Goal: Task Accomplishment & Management: Manage account settings

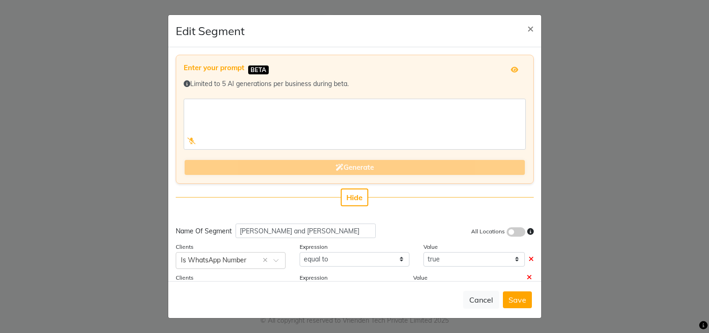
select select ">="
click at [531, 23] on span "×" at bounding box center [530, 28] width 7 height 14
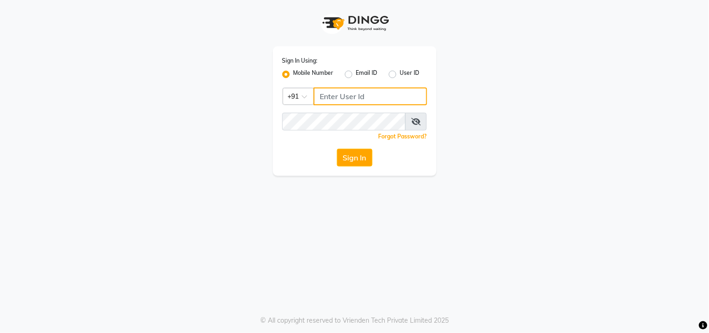
click at [322, 89] on input "Username" at bounding box center [371, 96] width 114 height 18
type input "8437870999"
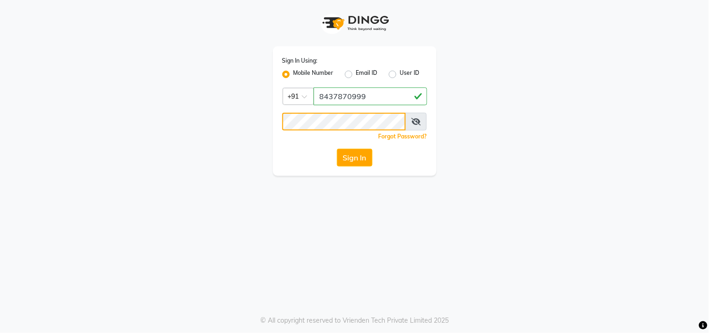
click at [337, 149] on button "Sign In" at bounding box center [355, 158] width 36 height 18
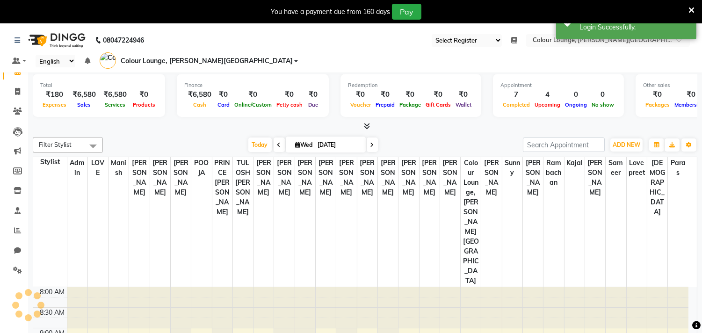
select select "67"
select select "en"
click at [16, 198] on link "Inventory" at bounding box center [14, 190] width 22 height 15
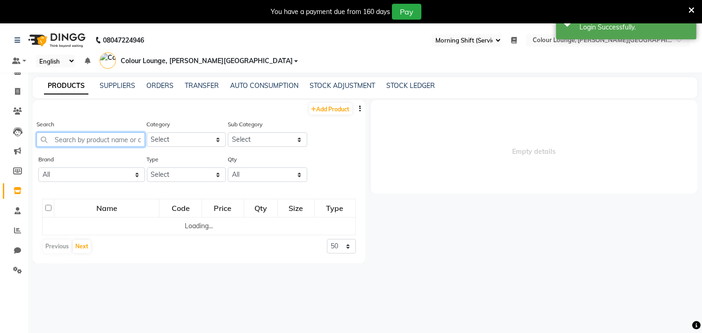
click at [68, 132] on input "text" at bounding box center [90, 139] width 108 height 14
type input "i"
select select
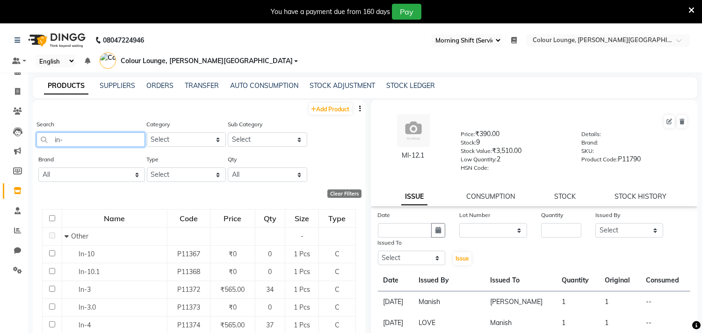
type input "in-"
click at [174, 167] on select "Select Both Retail Consumable" at bounding box center [186, 174] width 79 height 14
select select "C"
click at [147, 167] on select "Select Both Retail Consumable" at bounding box center [186, 174] width 79 height 14
click at [359, 105] on icon "button" at bounding box center [360, 108] width 2 height 7
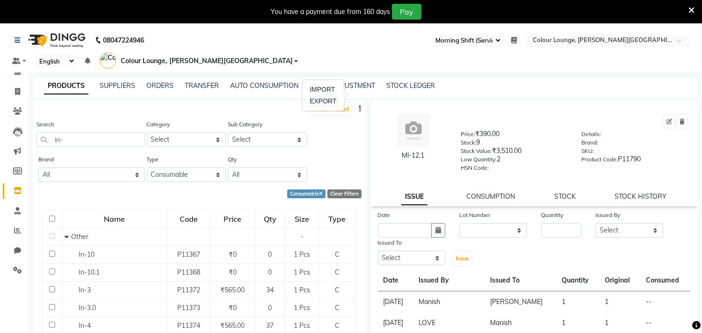
click at [323, 101] on div "EXPORT" at bounding box center [323, 101] width 30 height 12
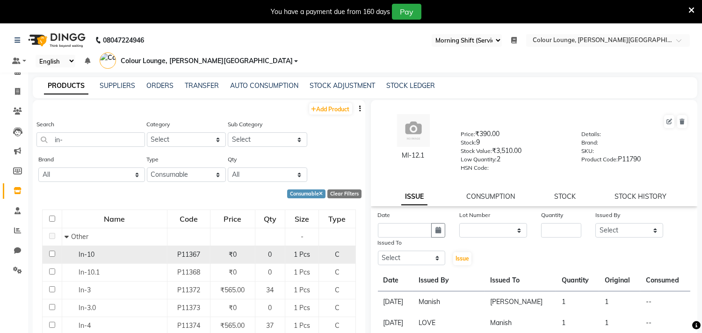
click at [108, 250] on div "In-10" at bounding box center [115, 255] width 100 height 10
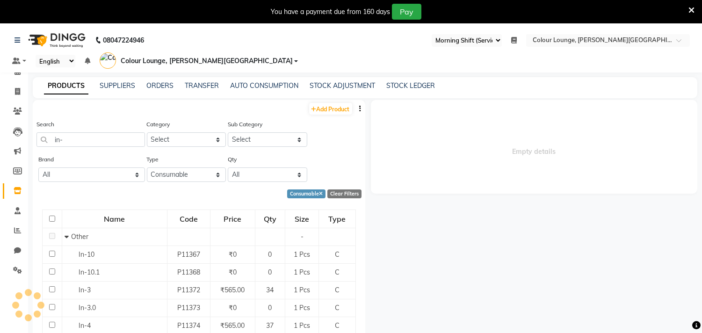
select select
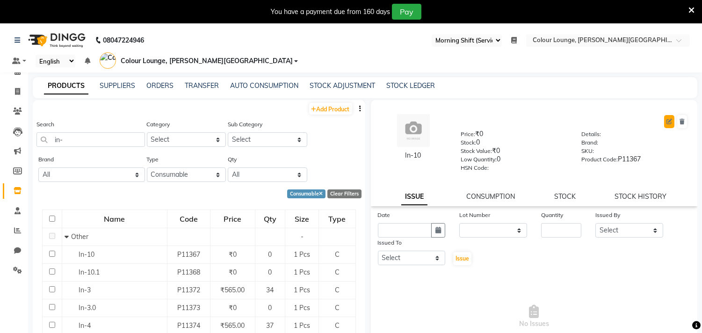
click at [666, 119] on icon at bounding box center [669, 122] width 6 height 6
select select "C"
select select "1390101000"
select select "true"
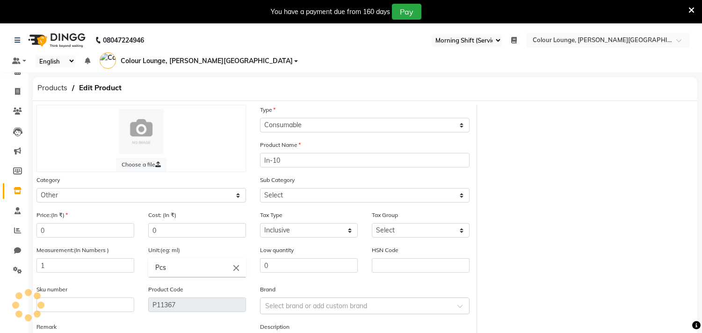
select select "1390101002"
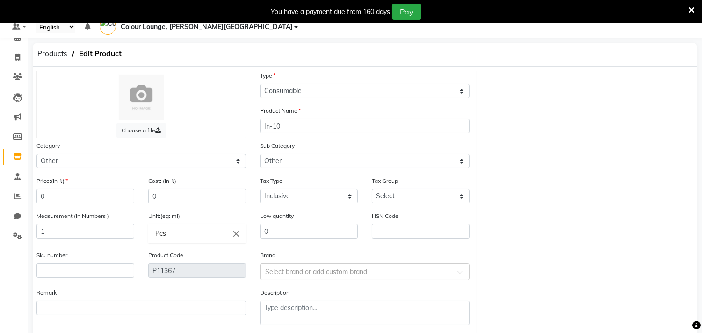
scroll to position [52, 0]
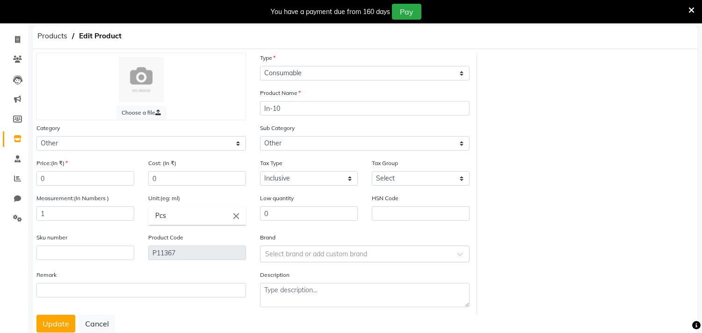
click at [237, 210] on icon "close" at bounding box center [236, 215] width 10 height 10
click at [69, 199] on div at bounding box center [351, 166] width 702 height 333
click at [69, 206] on input "1" at bounding box center [85, 213] width 98 height 14
click at [352, 332] on main "Products Edit Product Choose a file Type Select Type Both Retail Consumable Pro…" at bounding box center [365, 192] width 674 height 334
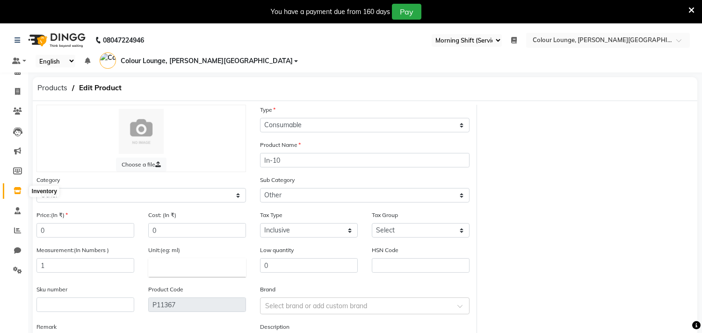
click at [14, 188] on icon at bounding box center [18, 190] width 8 height 7
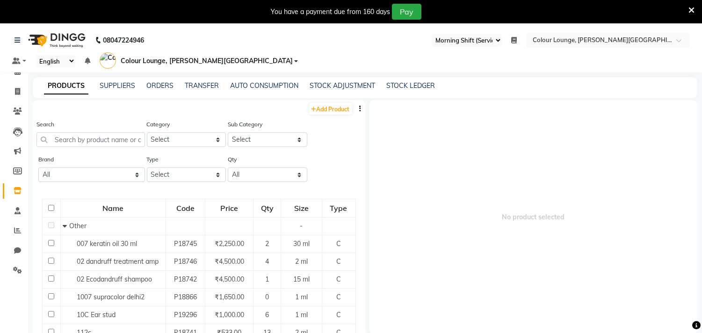
click at [356, 104] on button "button" at bounding box center [360, 109] width 9 height 10
click at [326, 91] on div "IMPORT" at bounding box center [323, 90] width 30 height 12
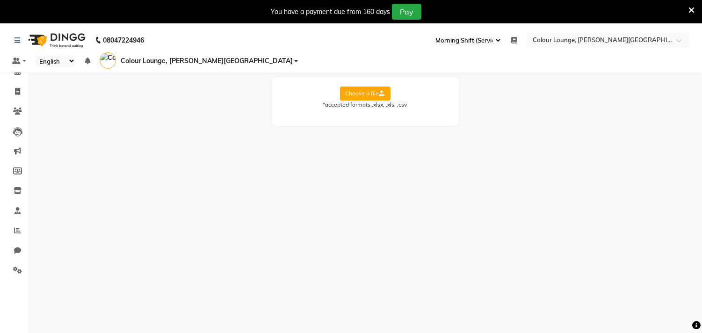
click at [391, 86] on div "Choose a file *accepted formats .xlsx, .xls, .csv" at bounding box center [365, 97] width 168 height 22
click at [377, 86] on label "Choose a file" at bounding box center [365, 93] width 50 height 14
click at [0, 0] on input "Choose a file" at bounding box center [0, 0] width 0 height 0
click at [400, 116] on select "Select Sheet Sheet1" at bounding box center [407, 123] width 70 height 14
select select "Sheet1"
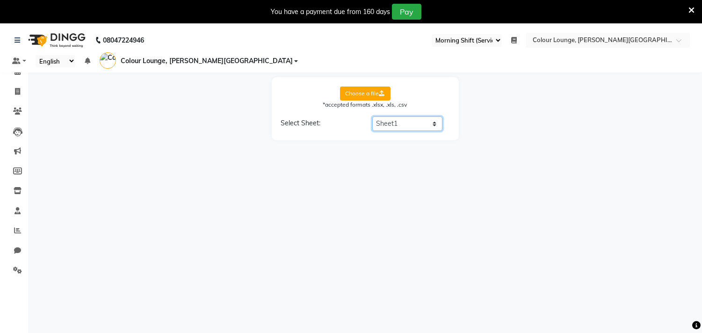
click at [372, 116] on select "Select Sheet Sheet1" at bounding box center [407, 123] width 70 height 14
select select "product name"
select select "product code"
select select "product category"
select select "product sub-category"
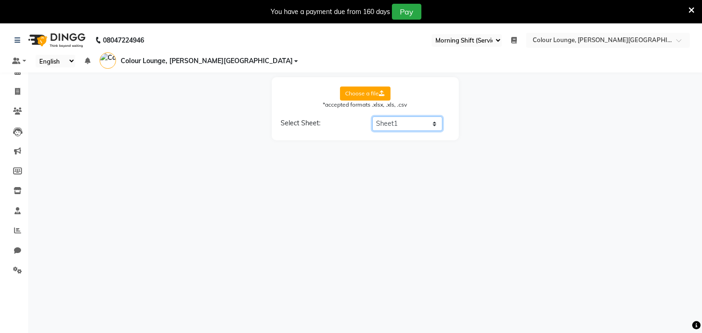
select select "quantity"
select select "price"
select select "cost"
select select "tax group"
select select "tax inclusive"
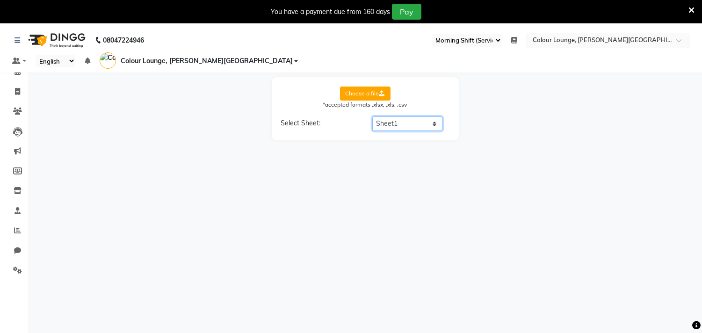
select select "size"
select select "unit"
select select "sku"
select select "brand"
select select "sac code"
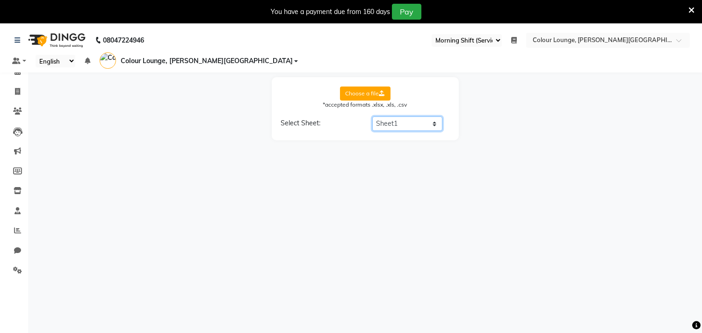
select select "description"
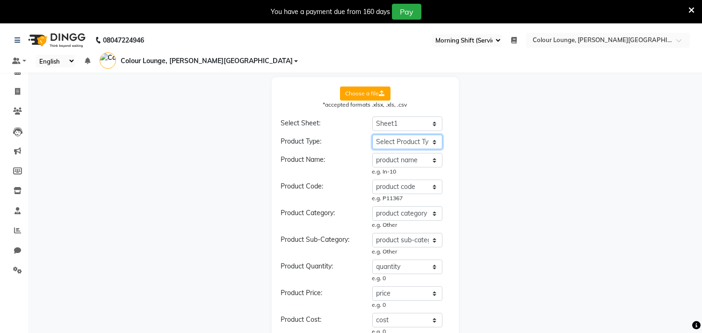
click at [411, 135] on select "Select Product Type product name product code product category product sub-cate…" at bounding box center [407, 142] width 70 height 14
select select "type"
click at [372, 135] on select "Select Product Type product name product code product category product sub-cate…" at bounding box center [407, 142] width 70 height 14
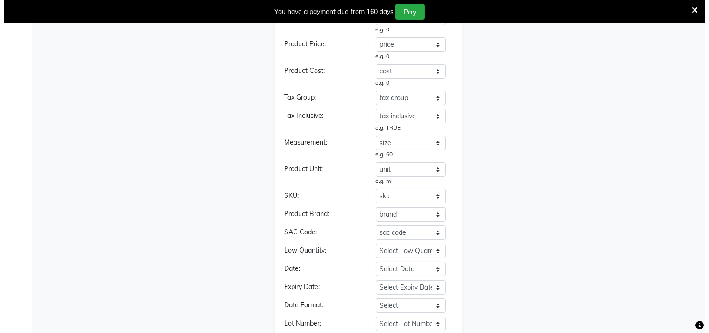
scroll to position [323, 0]
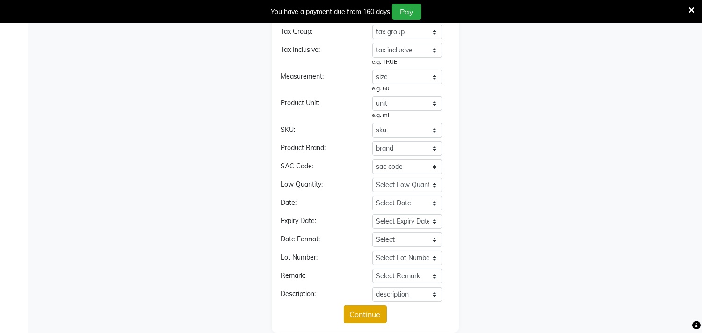
click at [375, 305] on button "Continue" at bounding box center [365, 314] width 43 height 18
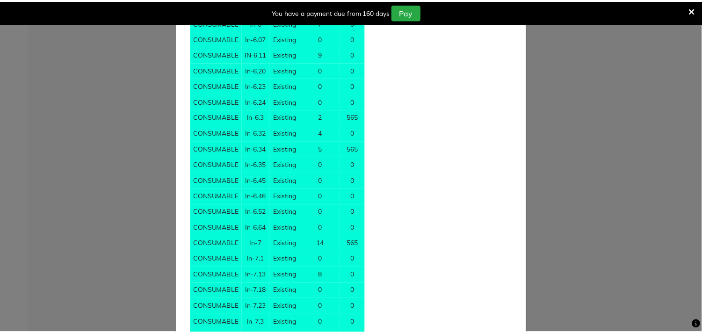
scroll to position [883, 0]
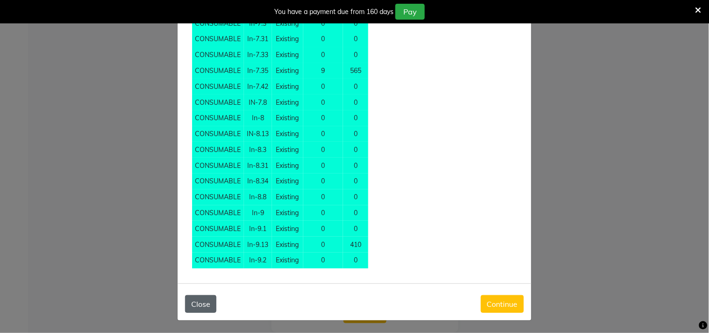
click at [191, 307] on button "Close" at bounding box center [200, 304] width 31 height 18
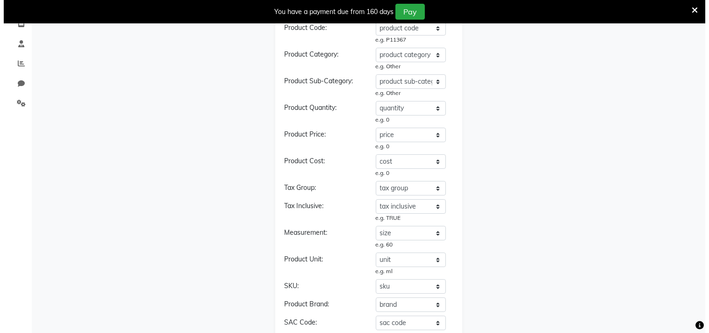
scroll to position [323, 0]
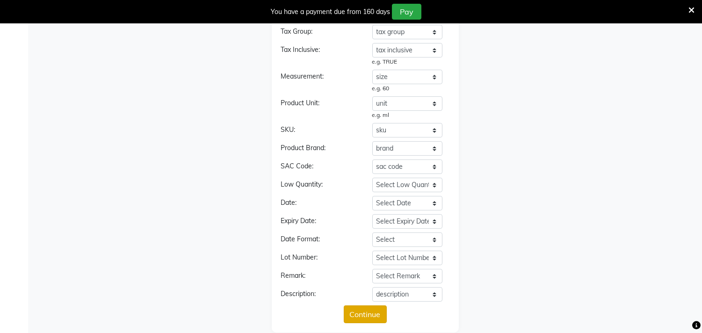
click at [378, 305] on button "Continue" at bounding box center [365, 314] width 43 height 18
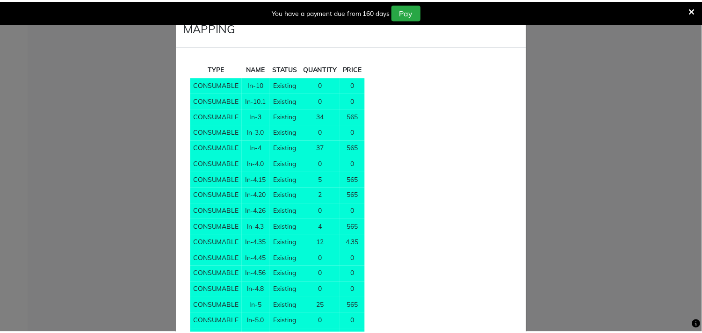
scroll to position [1956, 0]
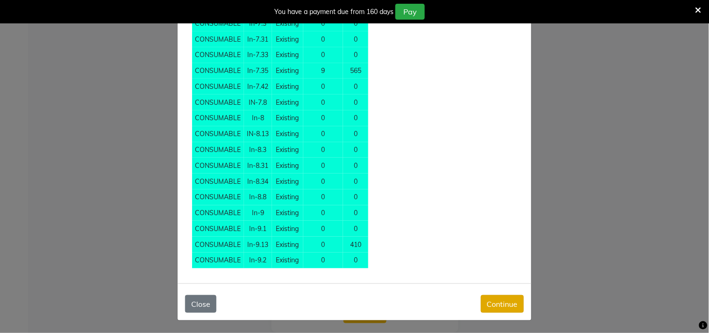
click at [499, 305] on button "Continue" at bounding box center [502, 304] width 43 height 18
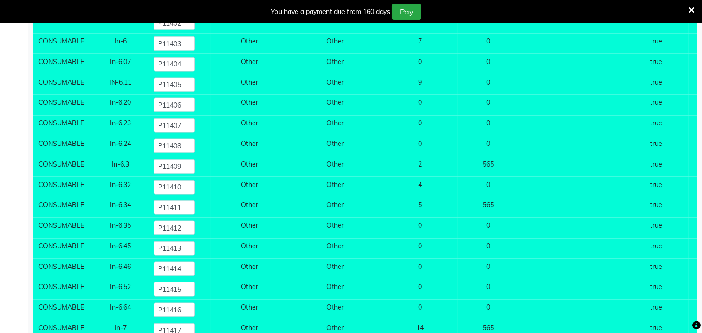
scroll to position [3166, 0]
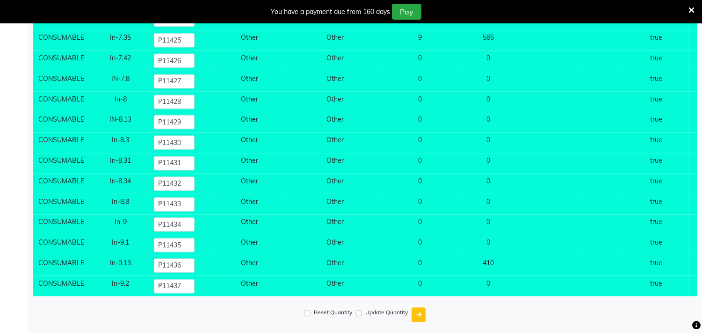
click at [302, 307] on div "Reset Quantity Update Quantity" at bounding box center [365, 314] width 664 height 22
click at [305, 309] on input "Reset Quantity" at bounding box center [307, 312] width 7 height 7
radio input "true"
click at [421, 311] on icon "submit" at bounding box center [419, 314] width 6 height 7
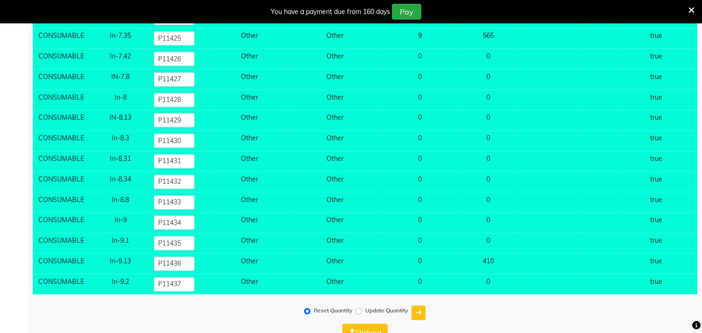
scroll to position [3184, 0]
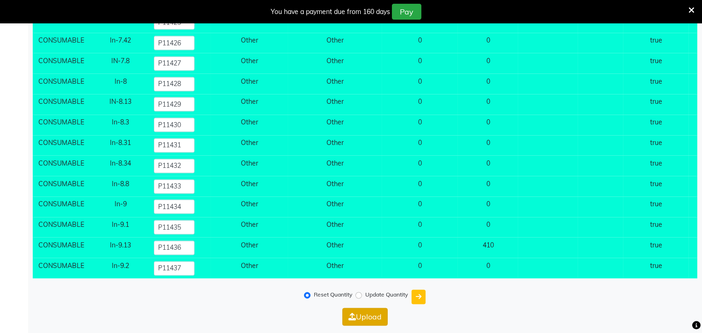
click at [373, 314] on button "Upload" at bounding box center [364, 317] width 45 height 18
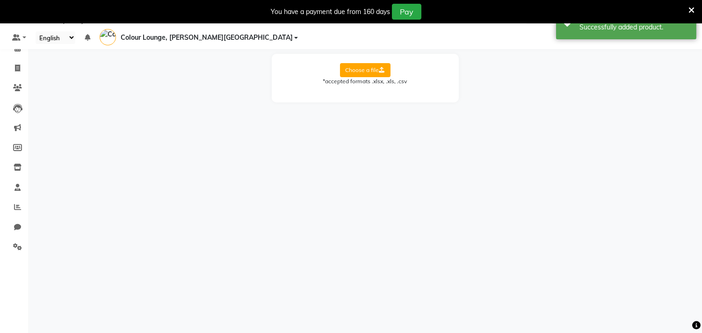
scroll to position [0, 0]
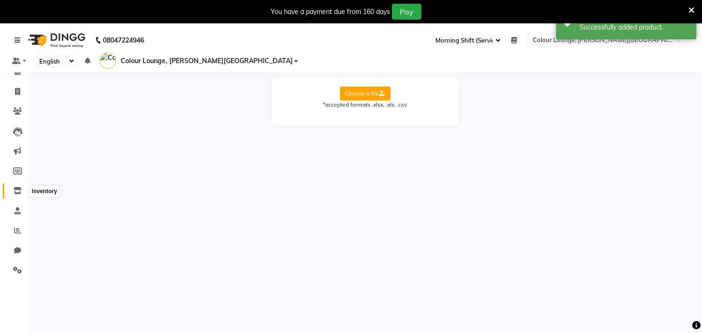
click at [17, 191] on icon at bounding box center [18, 190] width 8 height 7
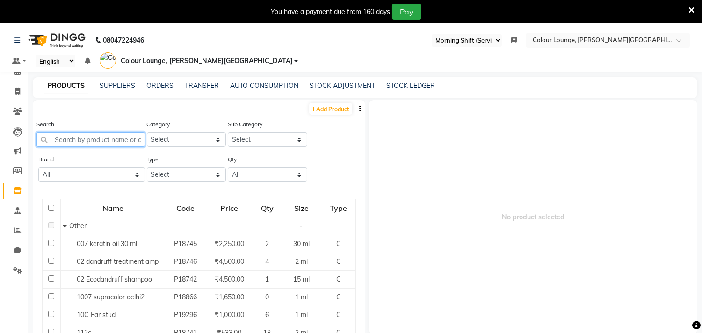
click at [107, 132] on input "text" at bounding box center [90, 139] width 108 height 14
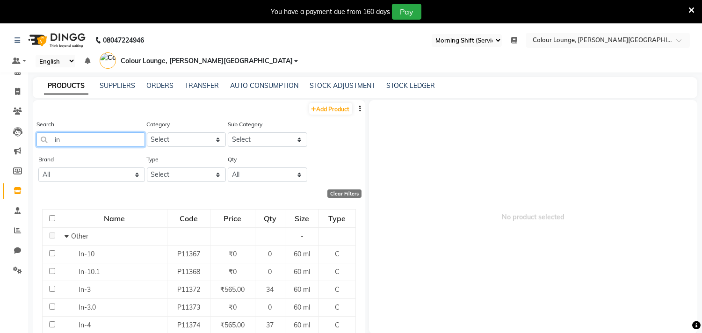
type input "i"
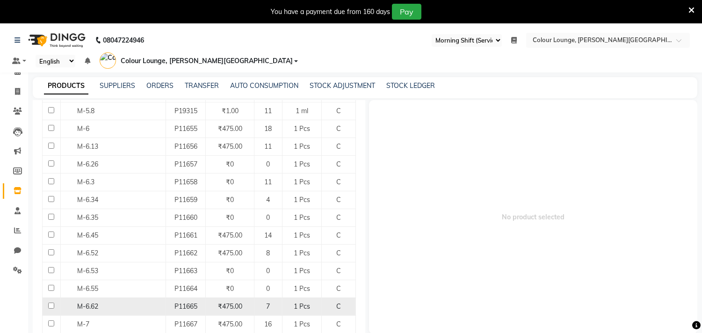
scroll to position [29, 0]
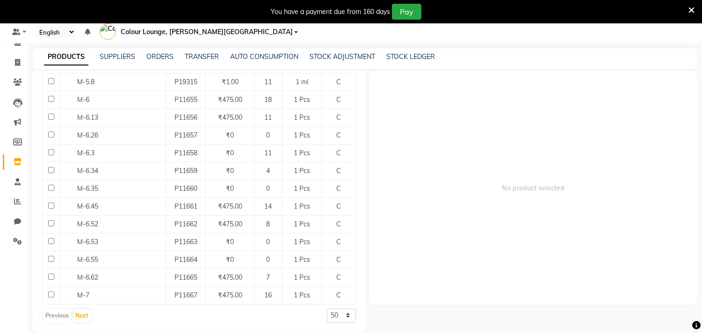
type input "m-"
click at [327, 308] on select "50 100 500" at bounding box center [341, 315] width 29 height 14
select select "500"
click at [327, 308] on select "50 100 500" at bounding box center [341, 315] width 29 height 14
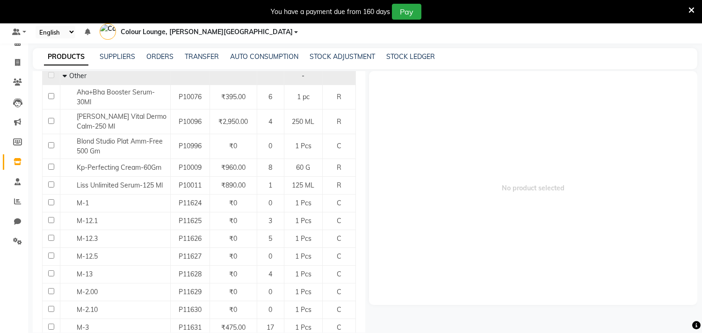
scroll to position [0, 0]
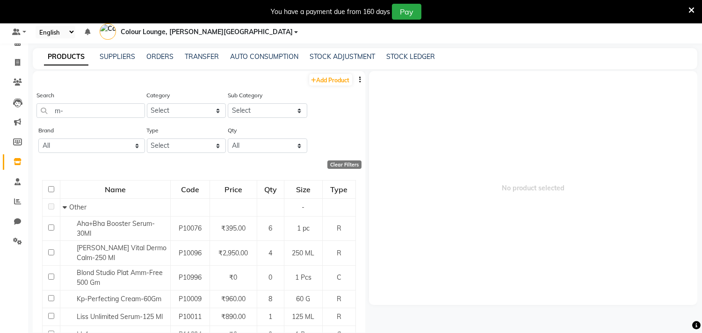
click at [359, 76] on icon "button" at bounding box center [360, 79] width 2 height 7
click at [318, 71] on div "EXPORT" at bounding box center [323, 72] width 30 height 12
click at [356, 75] on button "button" at bounding box center [360, 80] width 9 height 10
click at [329, 73] on div "EXPORT" at bounding box center [323, 72] width 30 height 12
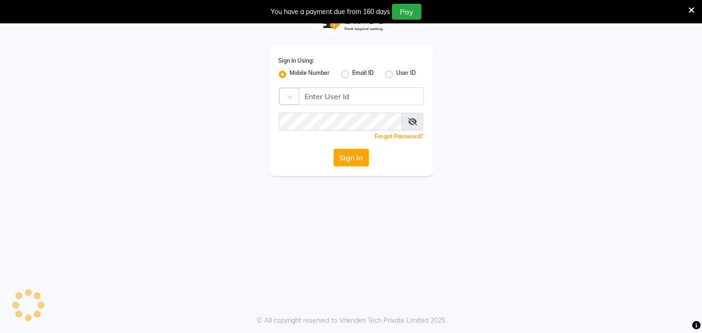
scroll to position [23, 0]
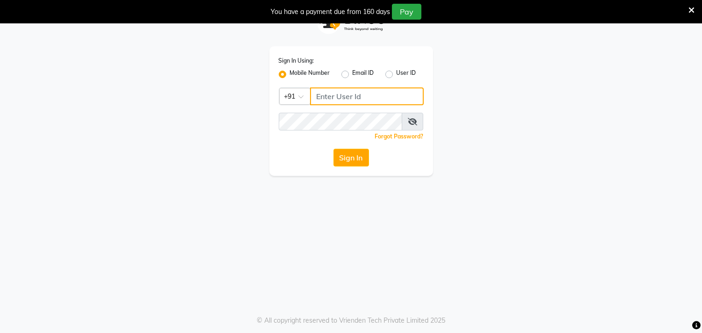
click at [357, 100] on input "Username" at bounding box center [367, 96] width 114 height 18
click at [348, 96] on input "8437870999" at bounding box center [367, 96] width 114 height 18
click at [348, 95] on input "84378883999" at bounding box center [367, 96] width 114 height 18
type input "8437883999"
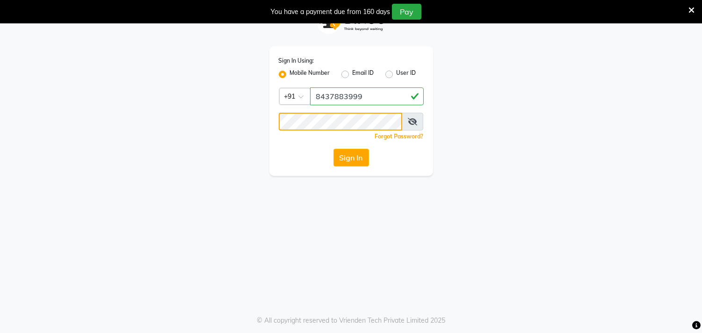
click at [333, 149] on button "Sign In" at bounding box center [351, 158] width 36 height 18
